Goal: Task Accomplishment & Management: Use online tool/utility

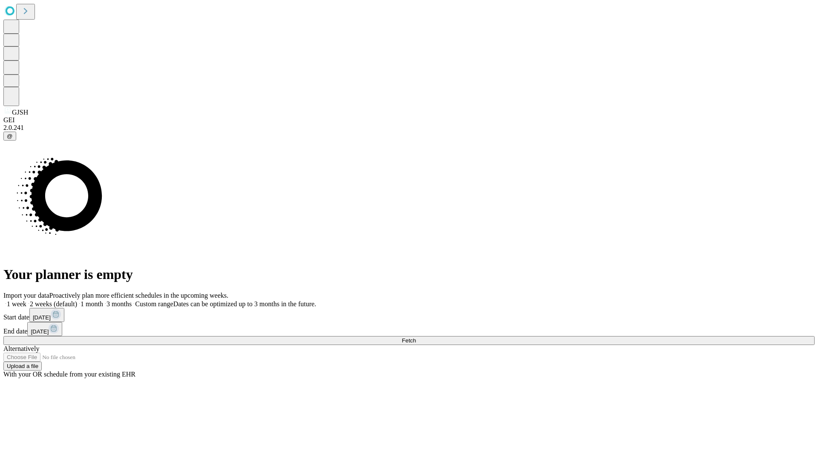
click at [416, 338] on span "Fetch" at bounding box center [409, 341] width 14 height 6
